Goal: Task Accomplishment & Management: Complete application form

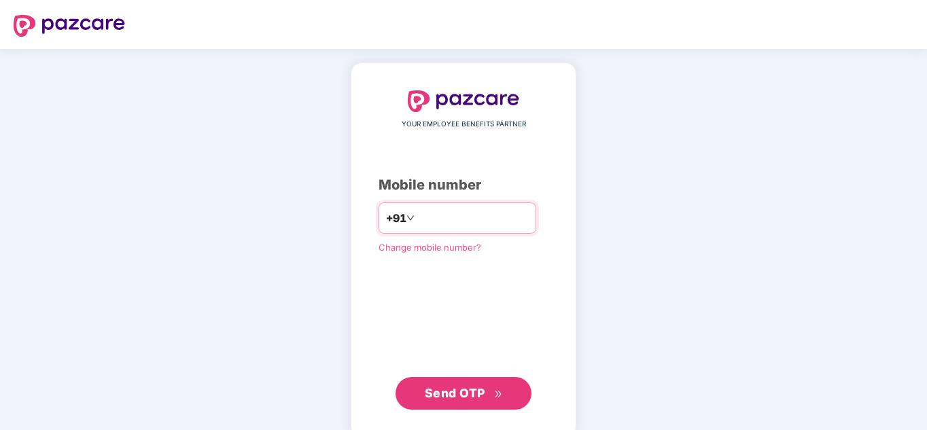
click at [468, 219] on input "number" at bounding box center [472, 218] width 111 height 22
type input "**********"
click at [474, 388] on span "Send OTP" at bounding box center [455, 393] width 60 height 14
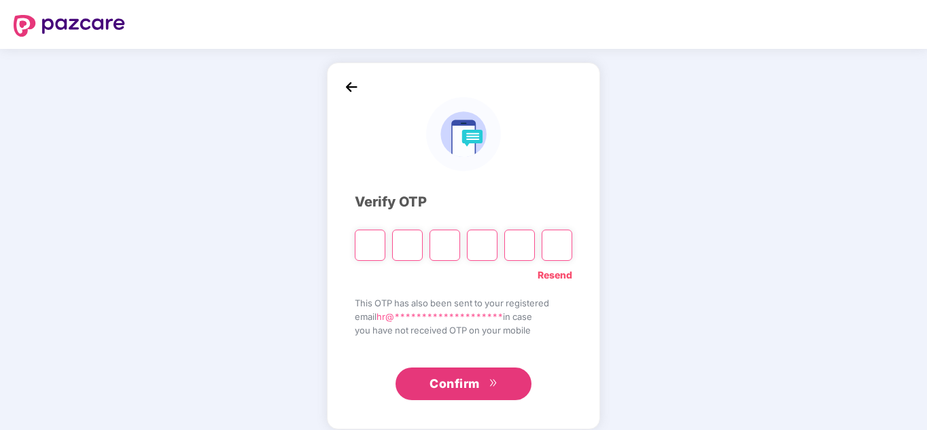
paste input "*"
type input "*"
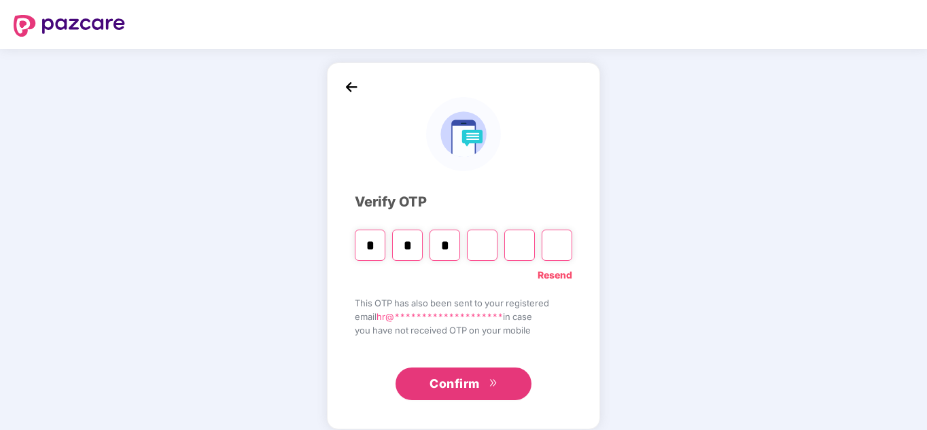
type input "*"
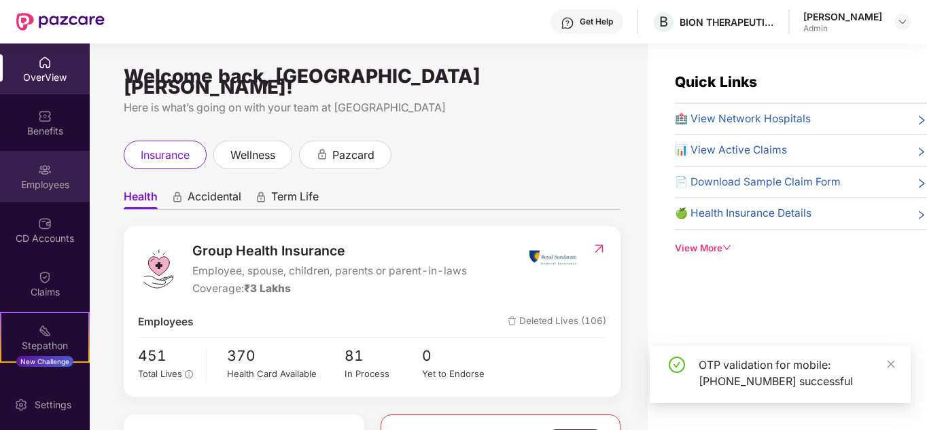
click at [25, 183] on div "Employees" at bounding box center [45, 185] width 90 height 14
